Goal: Information Seeking & Learning: Stay updated

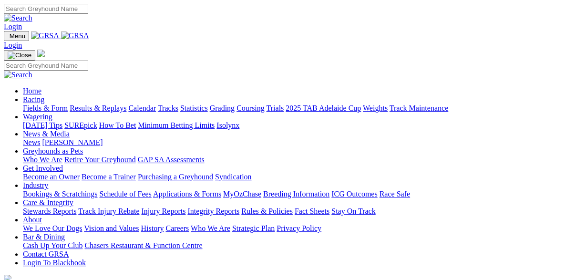
click at [70, 130] on link "News & Media" at bounding box center [46, 134] width 47 height 8
click at [40, 138] on link "News" at bounding box center [31, 142] width 17 height 8
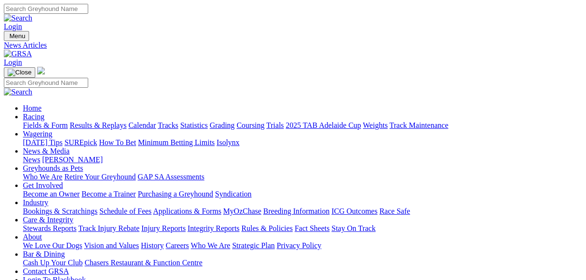
click at [40, 155] on link "News" at bounding box center [31, 159] width 17 height 8
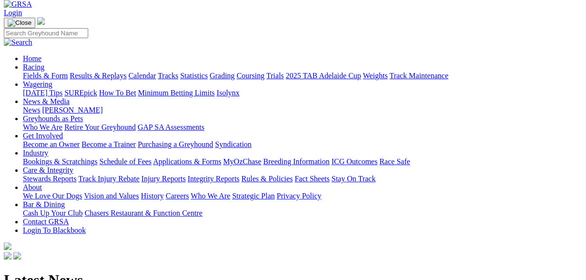
scroll to position [149, 0]
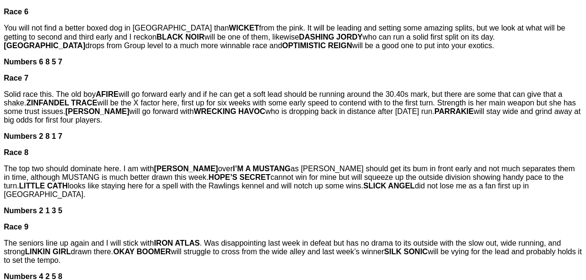
scroll to position [1189, 0]
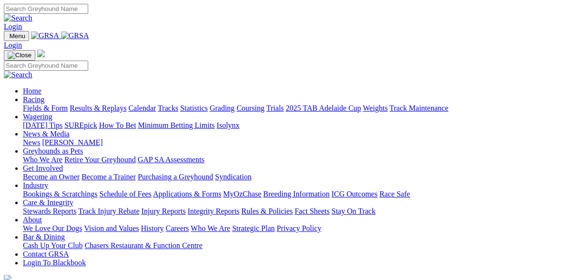
click at [40, 138] on link "News" at bounding box center [31, 142] width 17 height 8
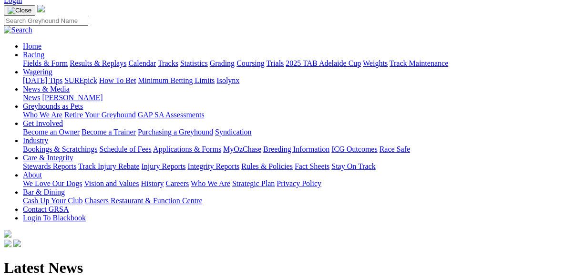
scroll to position [198, 0]
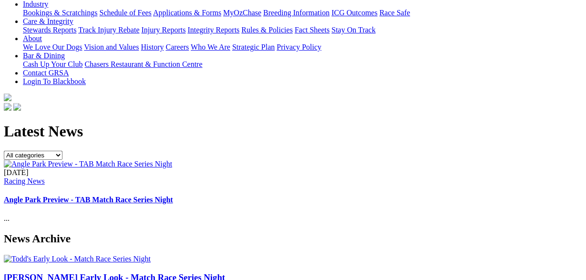
click at [50, 254] on img at bounding box center [77, 258] width 147 height 9
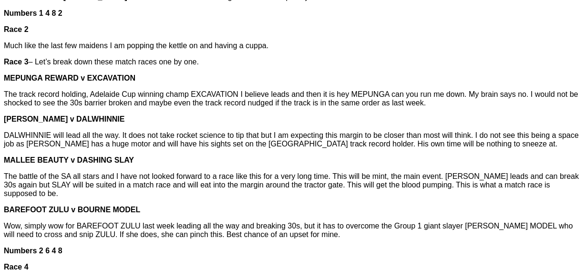
scroll to position [446, 0]
